Goal: Task Accomplishment & Management: Use online tool/utility

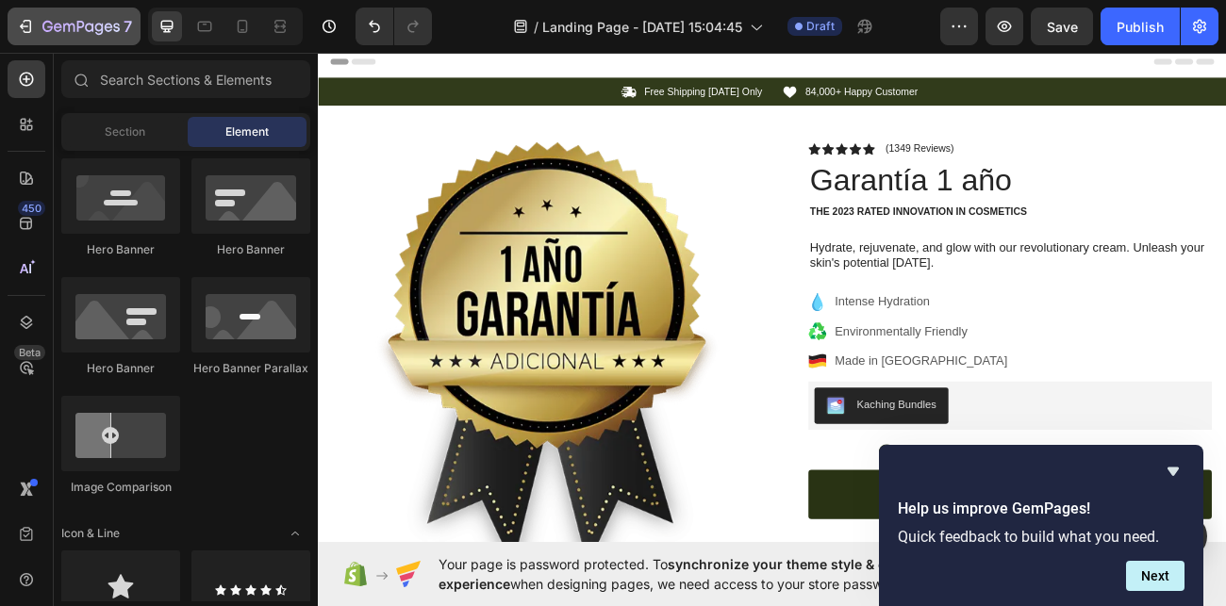
click at [23, 25] on icon "button" at bounding box center [24, 27] width 8 height 6
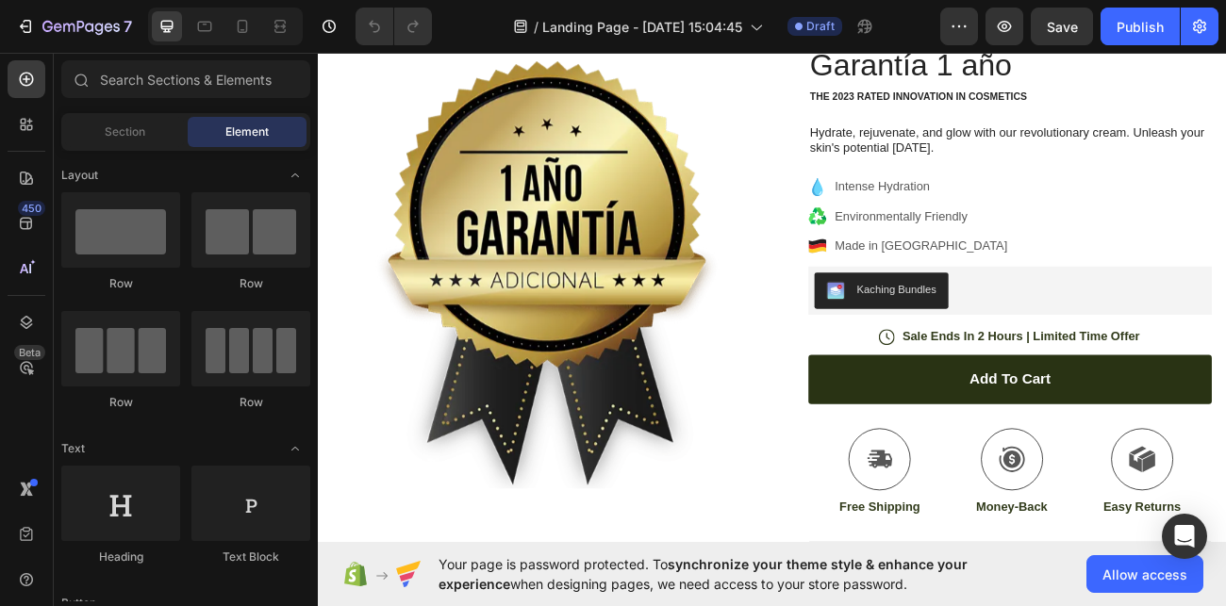
click at [780, 357] on img at bounding box center [603, 331] width 533 height 533
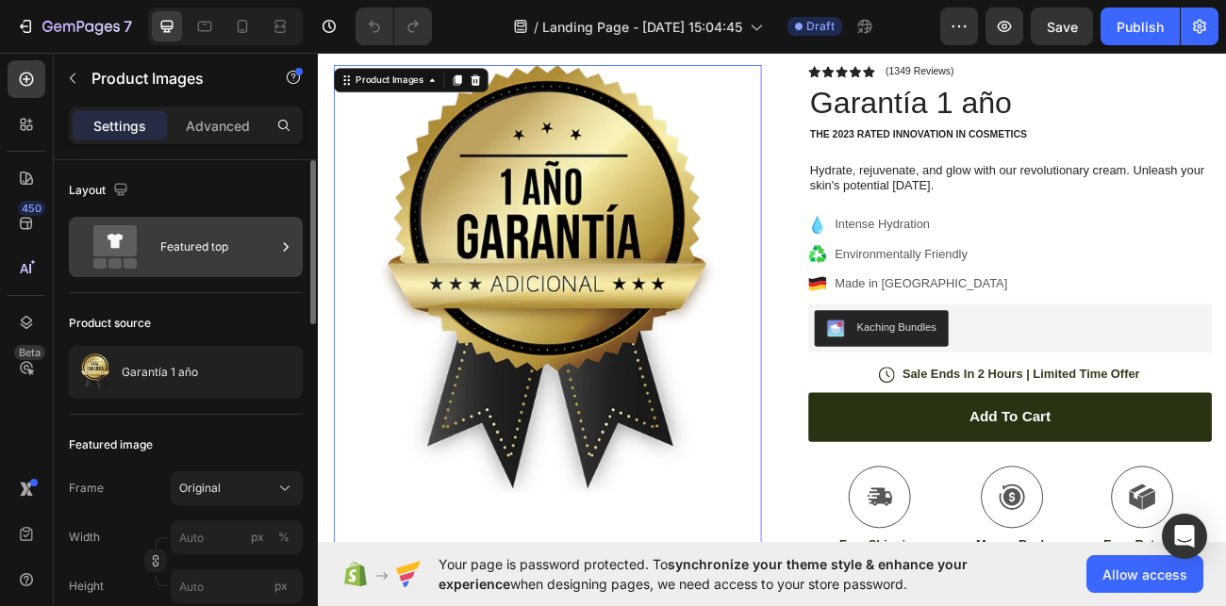
click at [227, 251] on div "Featured top" at bounding box center [217, 246] width 115 height 43
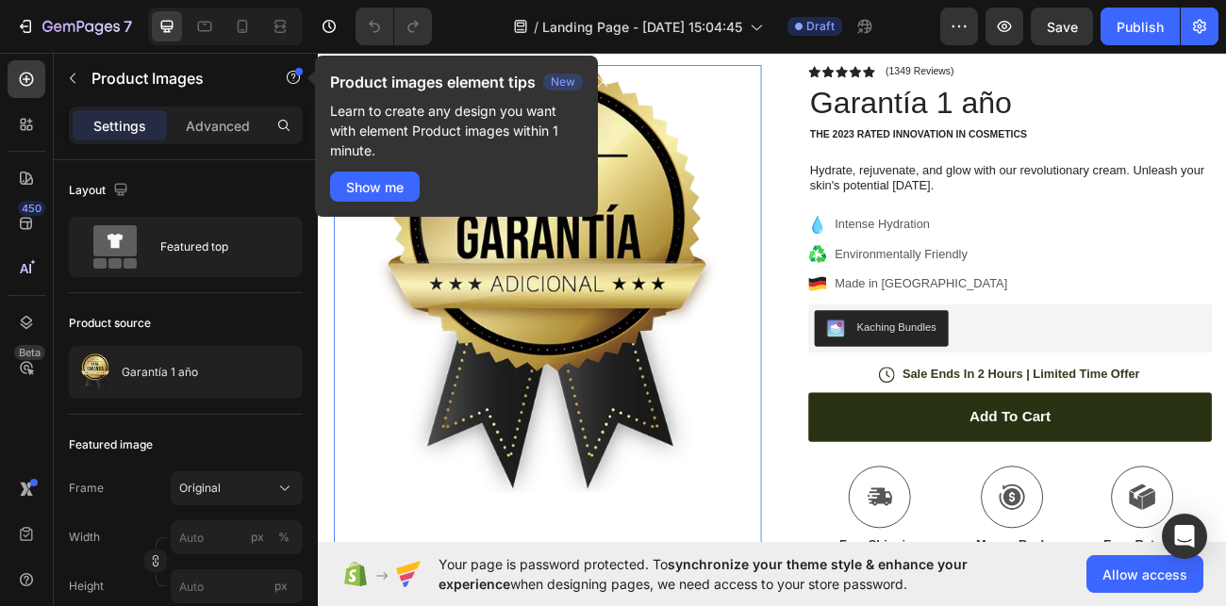
click at [727, 227] on img at bounding box center [603, 335] width 533 height 533
click at [609, 275] on img at bounding box center [603, 335] width 533 height 533
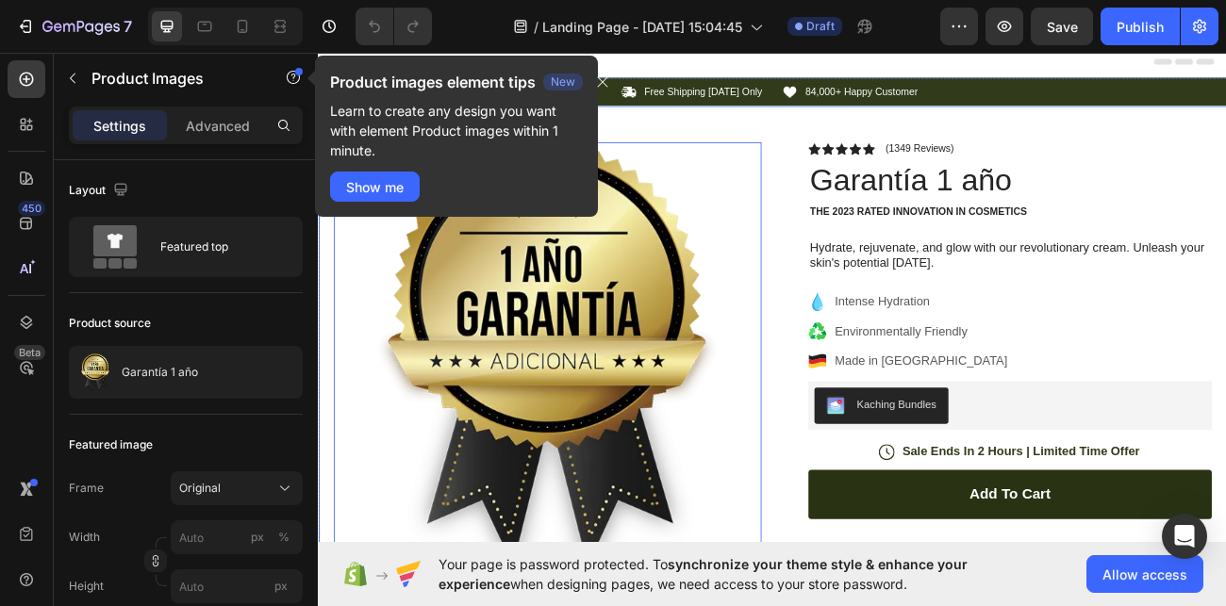
click at [876, 165] on div "Product Images 80 Image Icon Icon Icon Icon Icon Icon List “This skin cream is …" at bounding box center [884, 582] width 1132 height 925
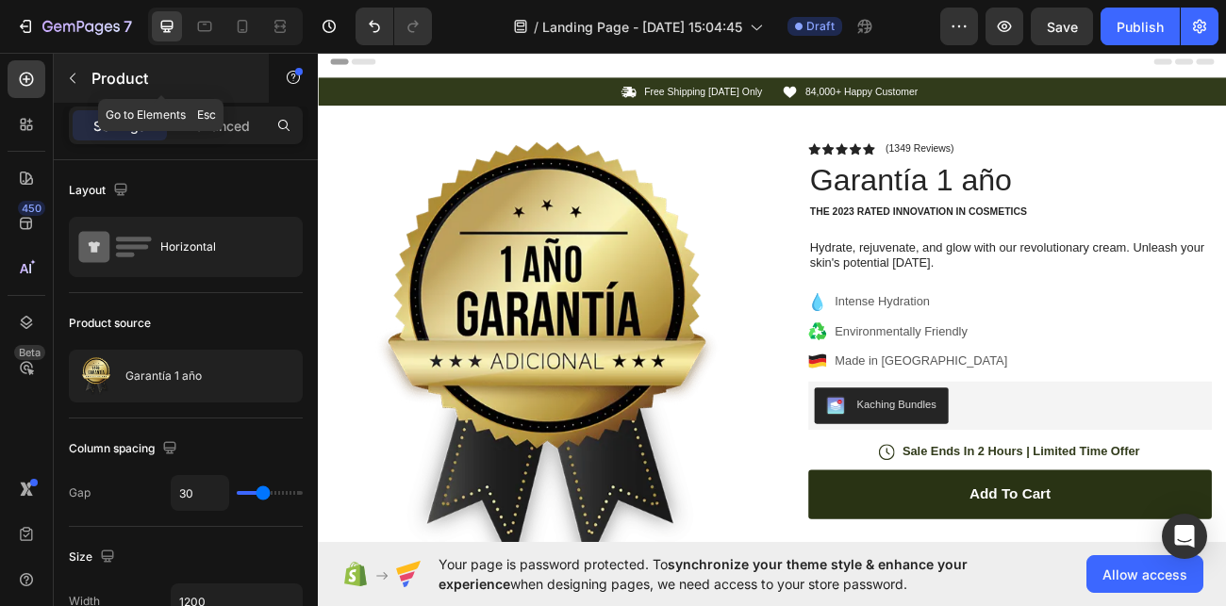
click at [72, 75] on icon "button" at bounding box center [72, 78] width 15 height 15
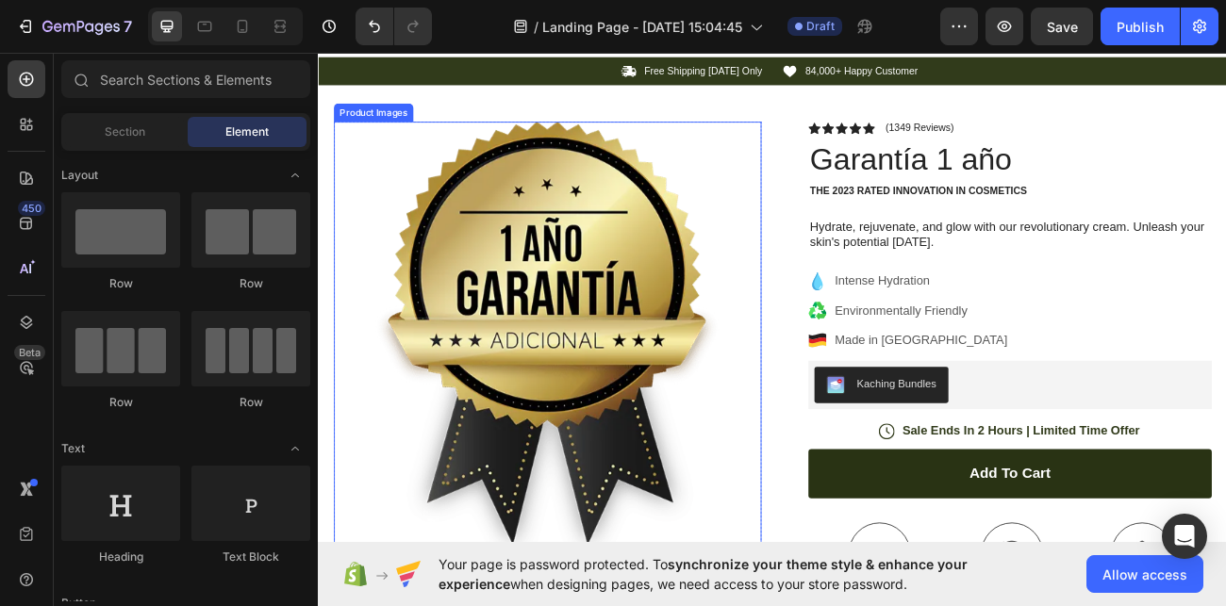
scroll to position [34, 0]
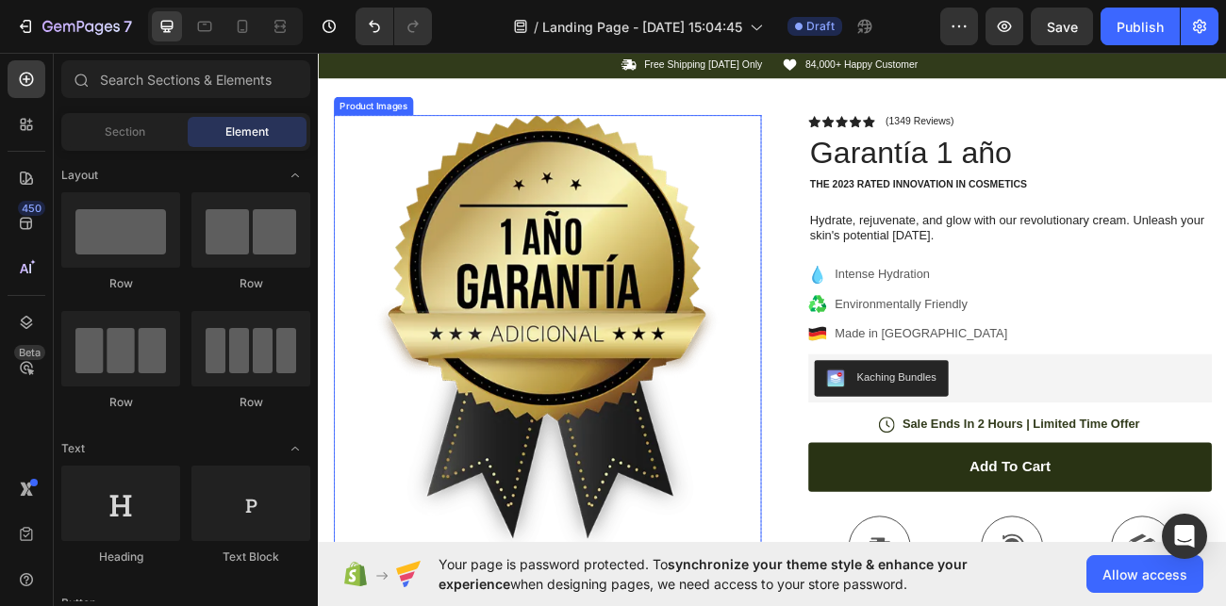
click at [755, 357] on img at bounding box center [603, 397] width 533 height 533
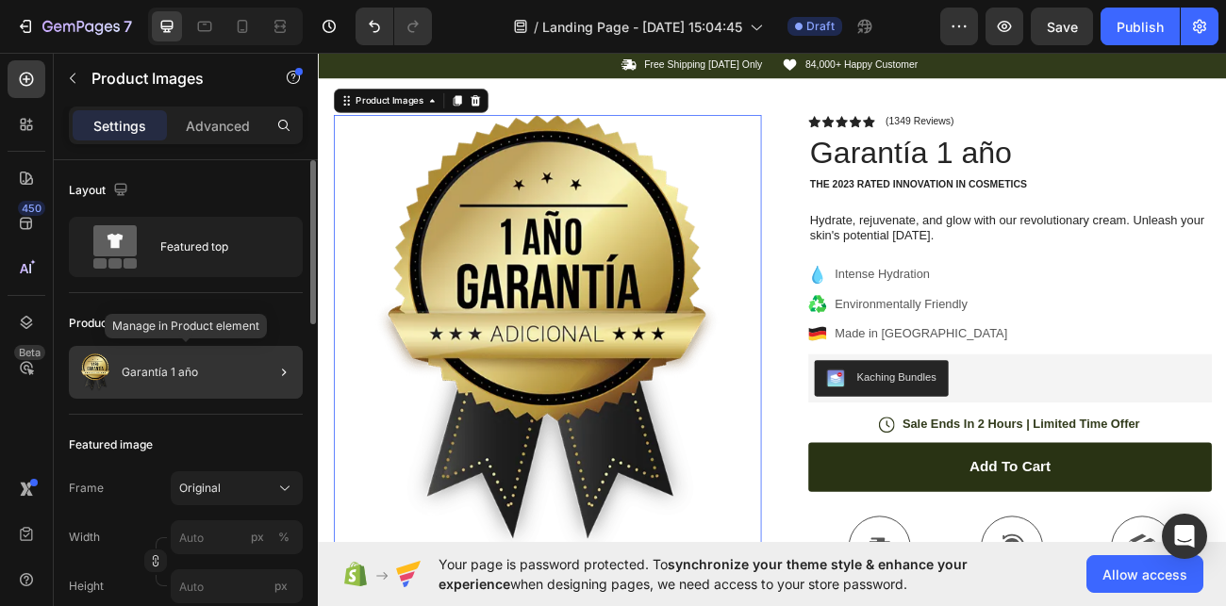
click at [186, 375] on p "Garantía 1 año" at bounding box center [160, 372] width 76 height 13
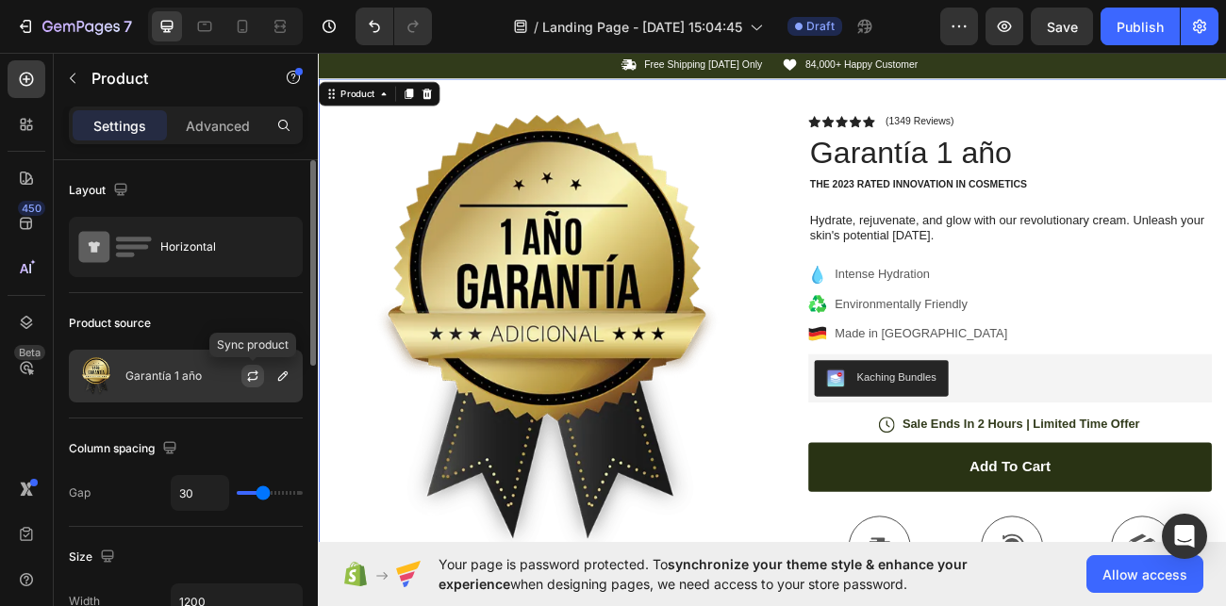
click at [257, 374] on icon "button" at bounding box center [252, 376] width 15 height 15
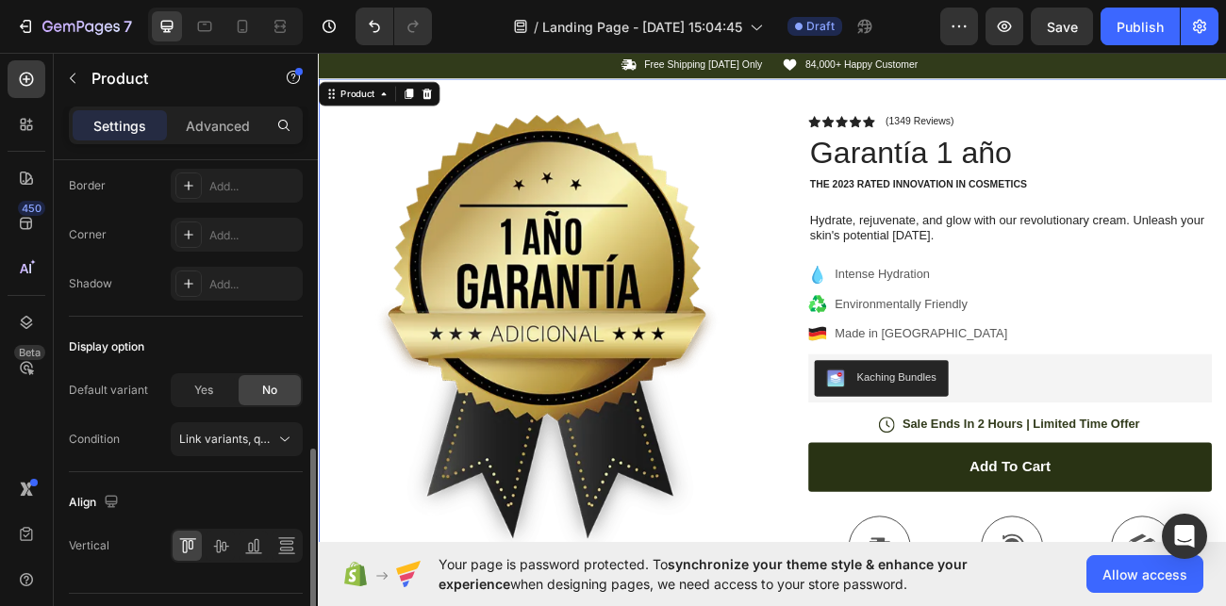
scroll to position [692, 0]
